Goal: Task Accomplishment & Management: Use online tool/utility

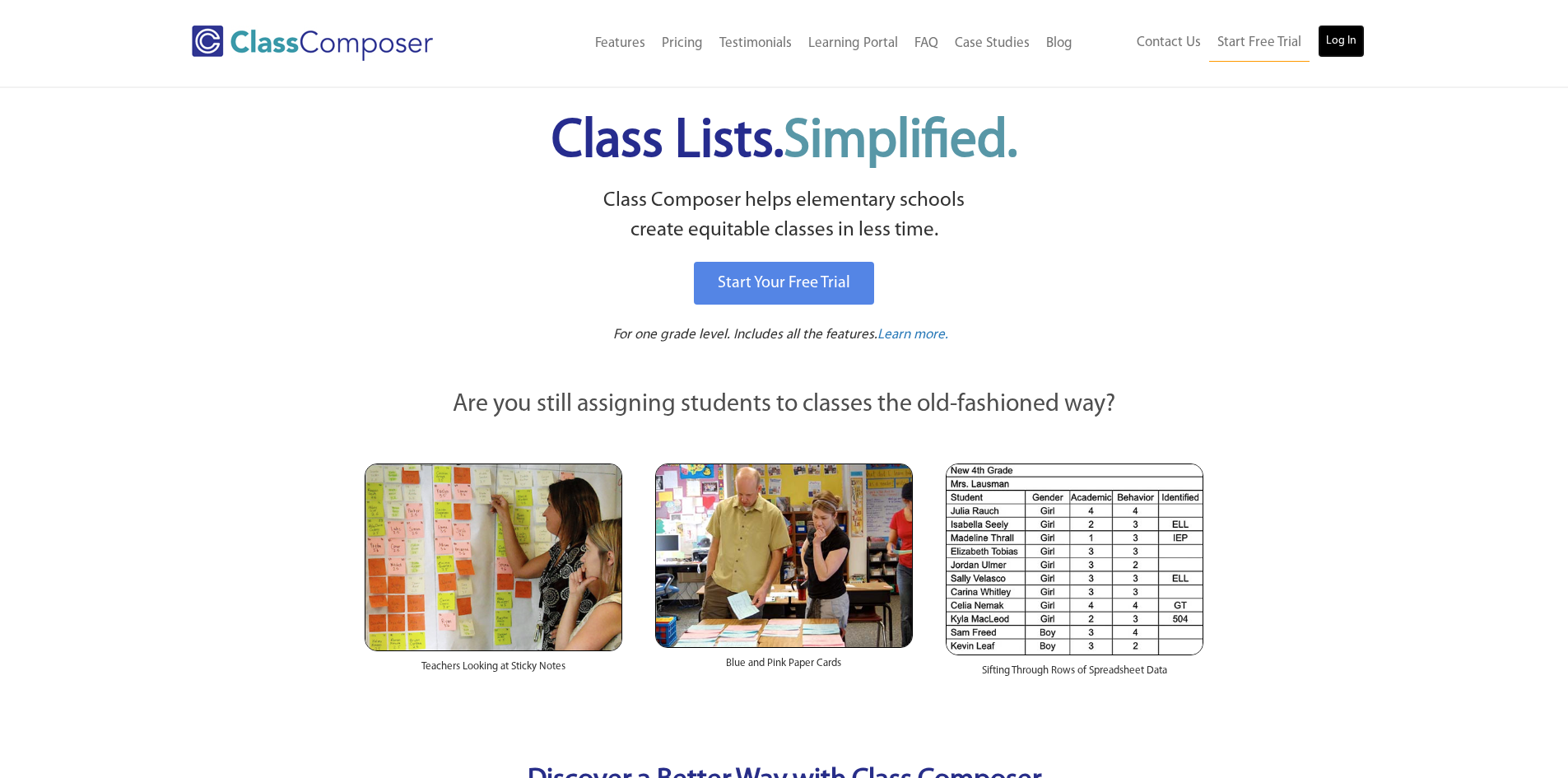
click at [1342, 43] on link "Log In" at bounding box center [1340, 41] width 47 height 33
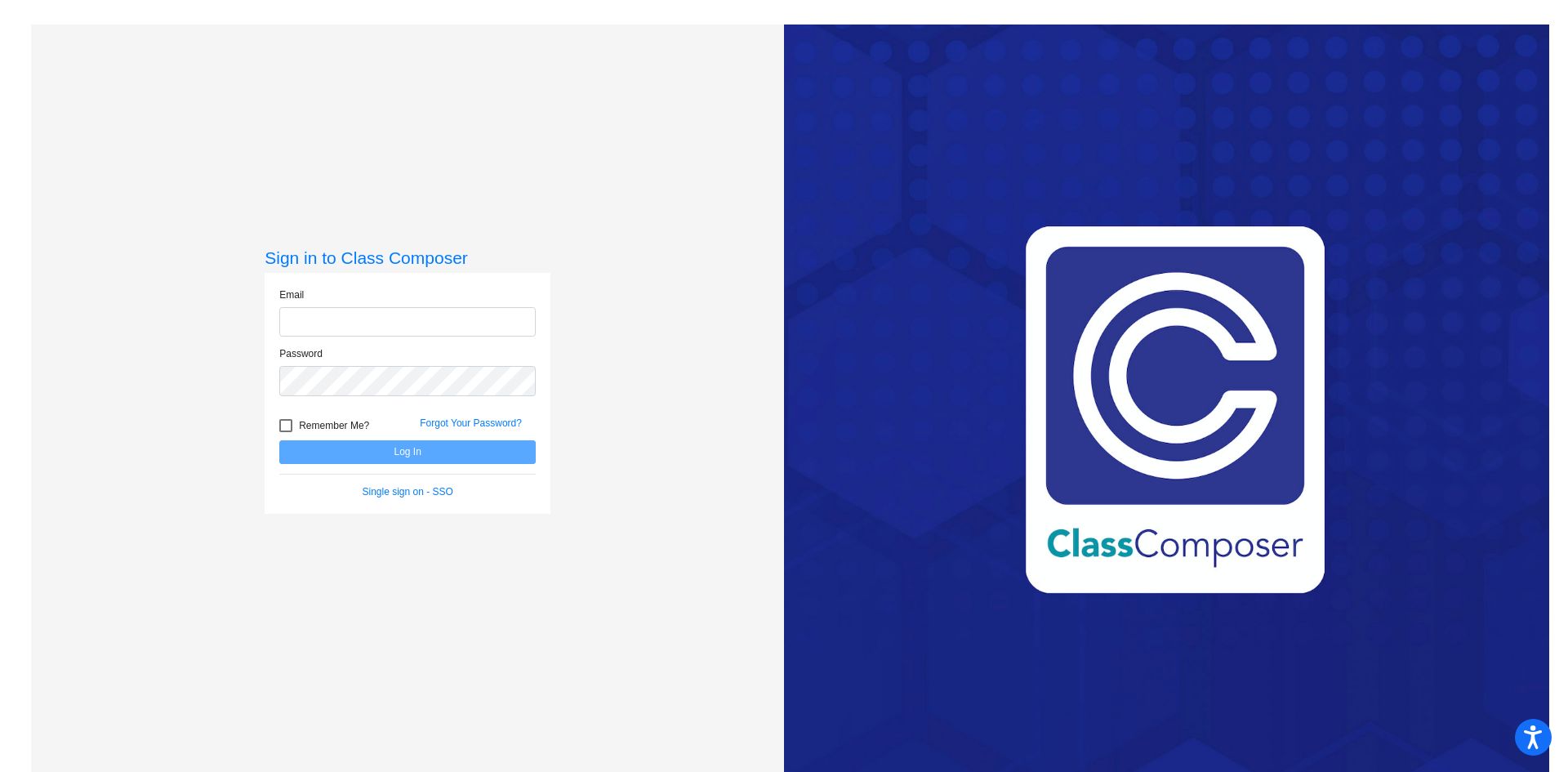
type input "ndouba@cherrycreekschools.org"
click at [412, 462] on button "Log In" at bounding box center [408, 452] width 257 height 23
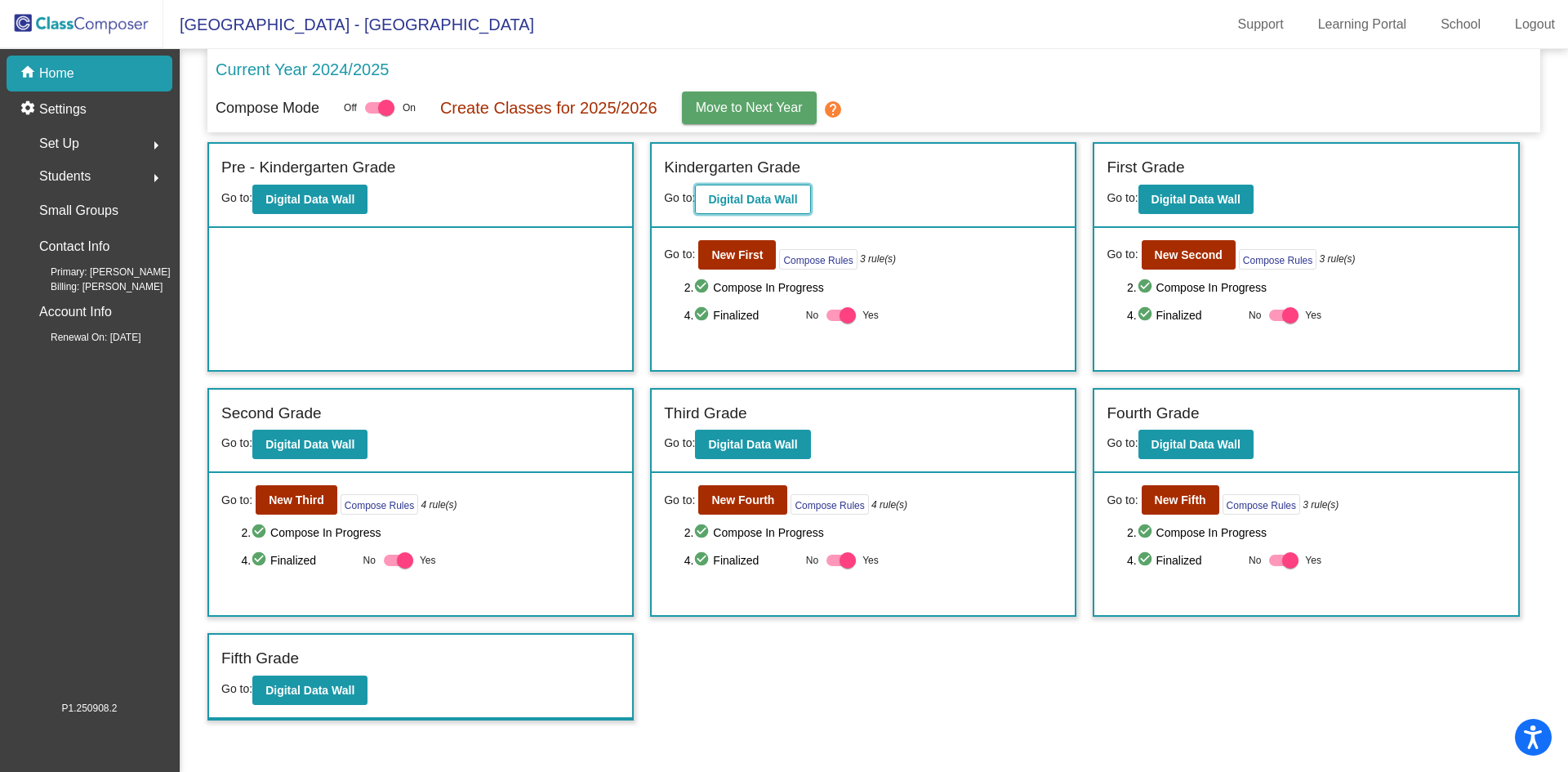
click at [741, 201] on b "Digital Data Wall" at bounding box center [753, 200] width 89 height 13
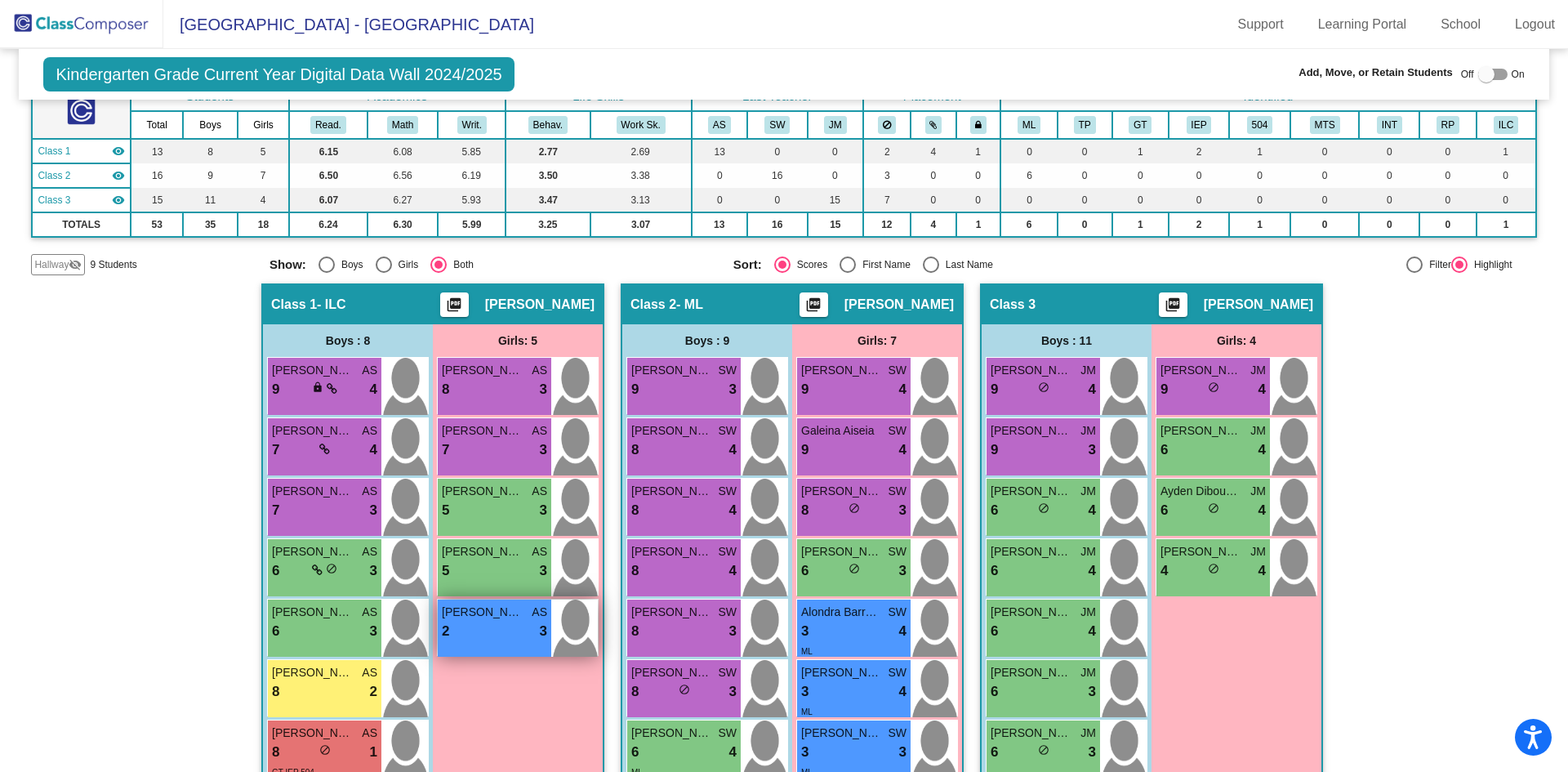
scroll to position [164, 0]
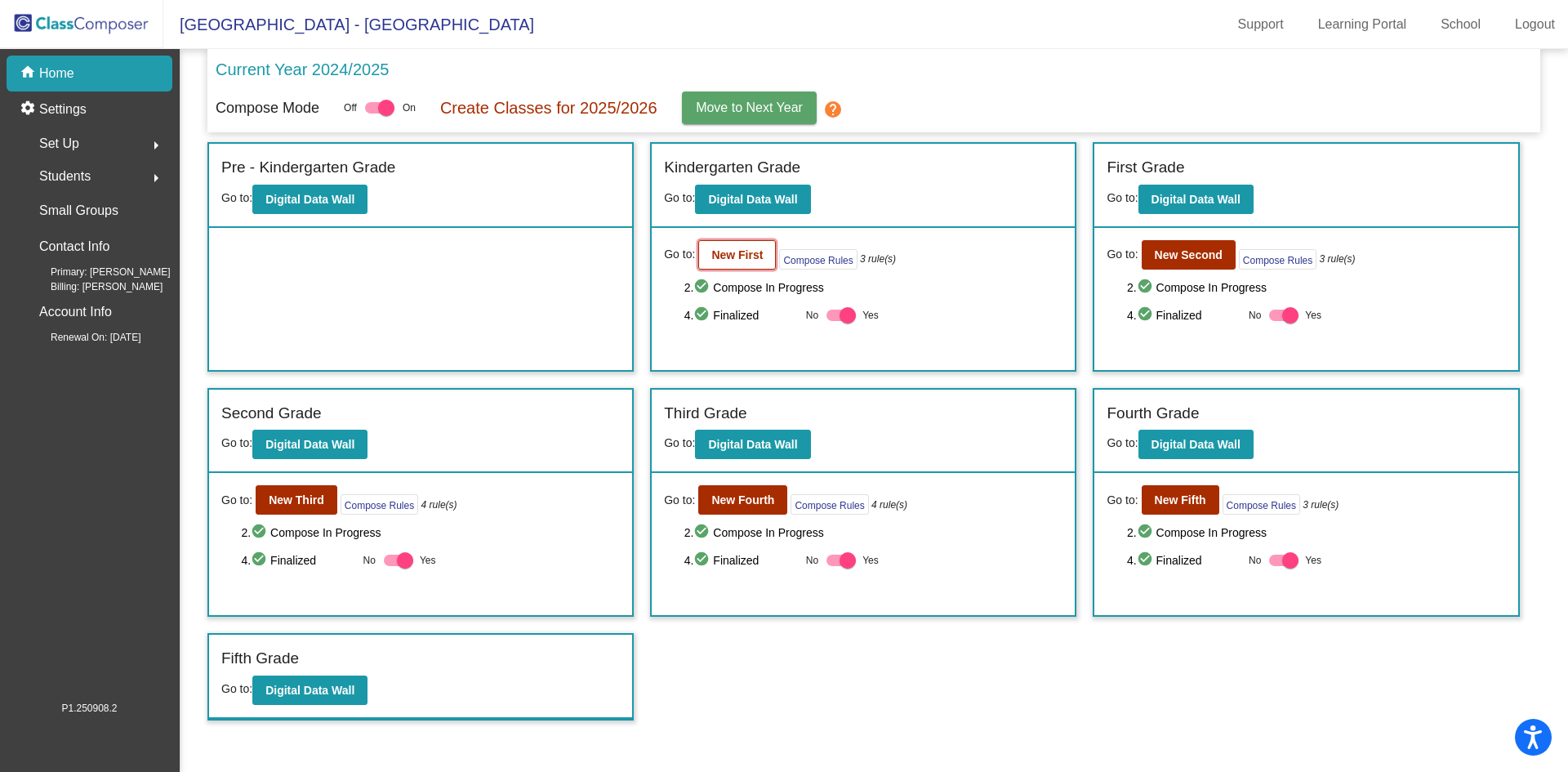
click at [742, 248] on b "New First" at bounding box center [737, 255] width 51 height 13
click at [1179, 258] on b "New Second" at bounding box center [1188, 255] width 68 height 13
click at [716, 263] on button "New First" at bounding box center [737, 254] width 77 height 29
click at [324, 691] on b "Digital Data Wall" at bounding box center [310, 691] width 89 height 13
click at [759, 206] on button "Digital Data Wall" at bounding box center [752, 199] width 115 height 29
